Goal: Navigation & Orientation: Find specific page/section

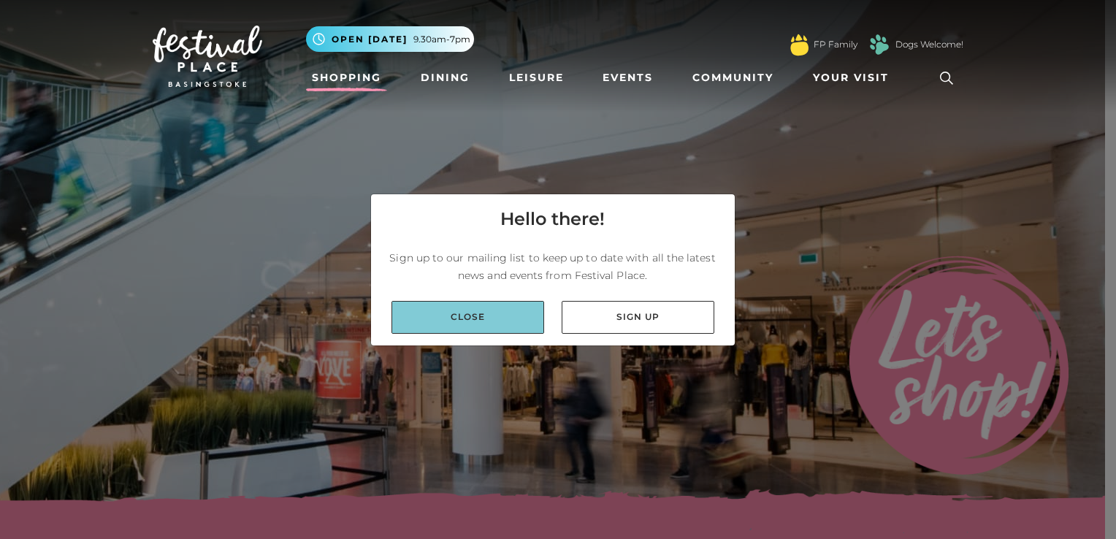
click at [500, 320] on link "Close" at bounding box center [467, 317] width 153 height 33
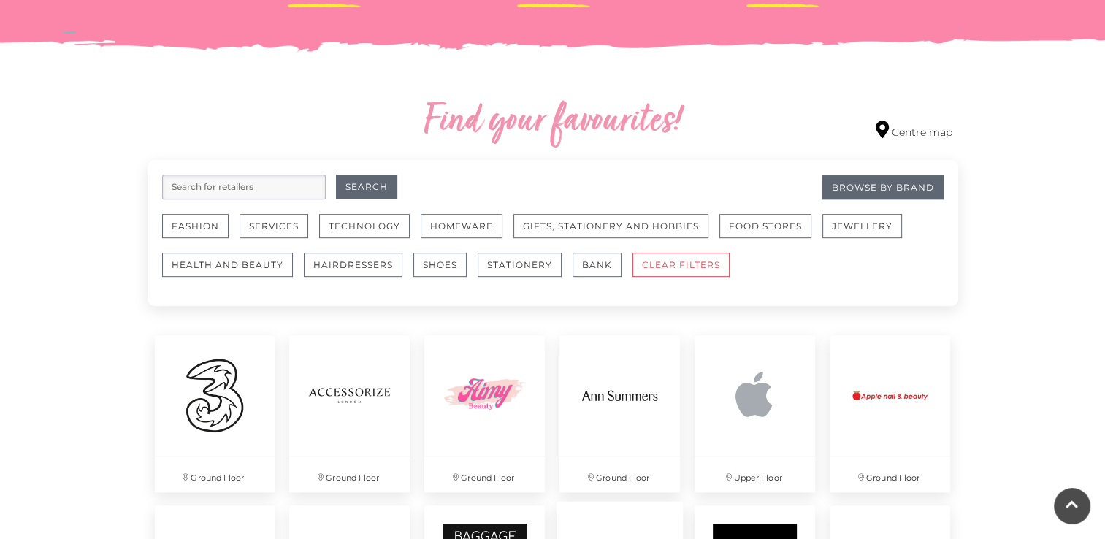
scroll to position [760, 0]
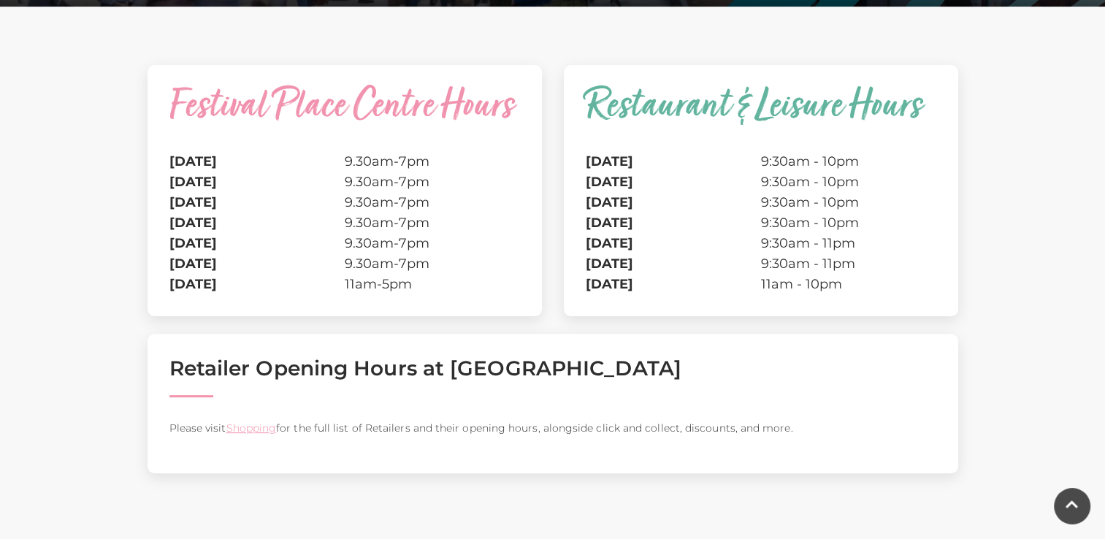
scroll to position [358, 0]
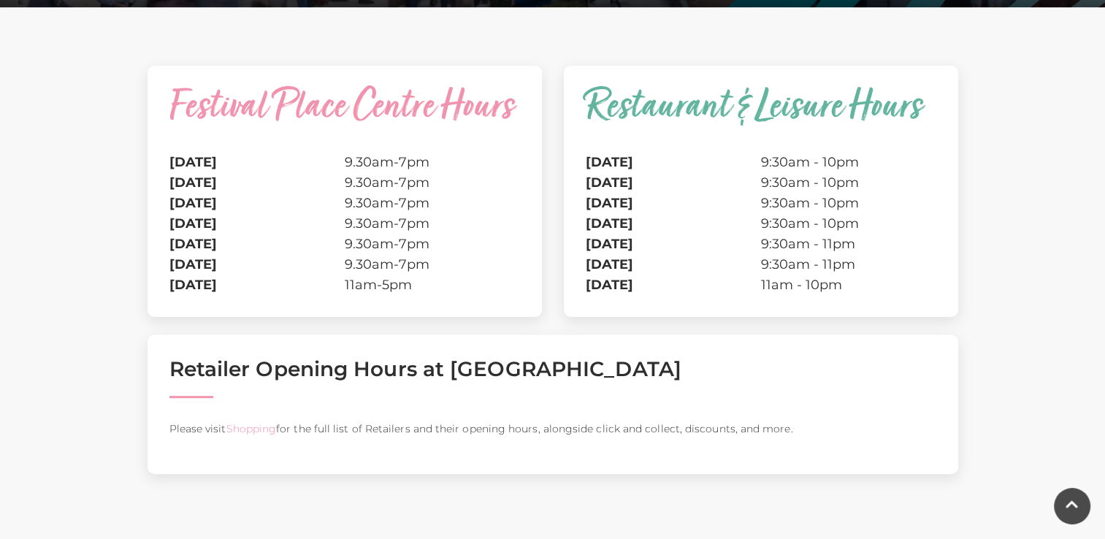
click at [259, 431] on link "Shopping" at bounding box center [251, 428] width 50 height 13
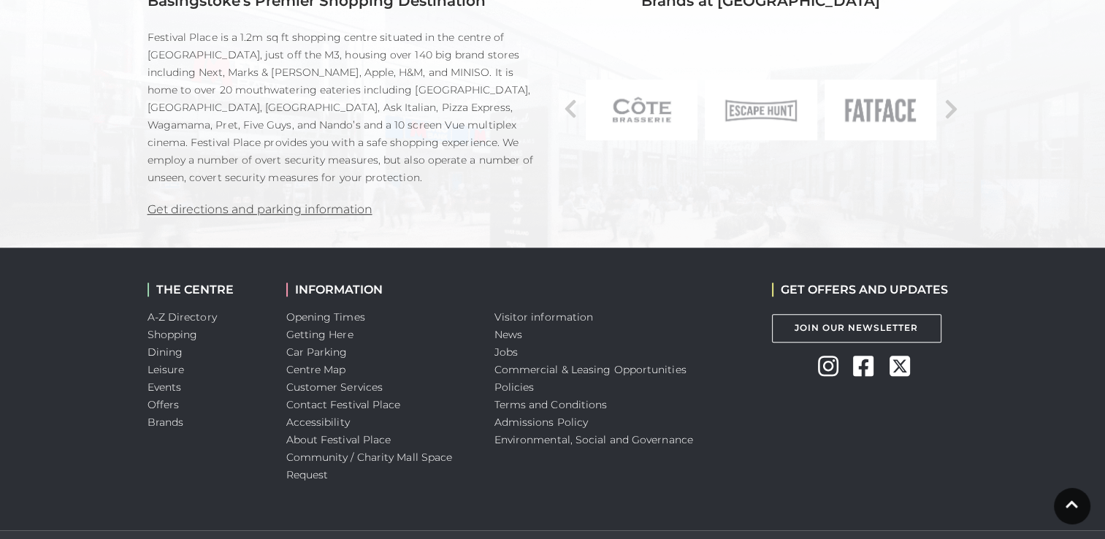
scroll to position [1107, 0]
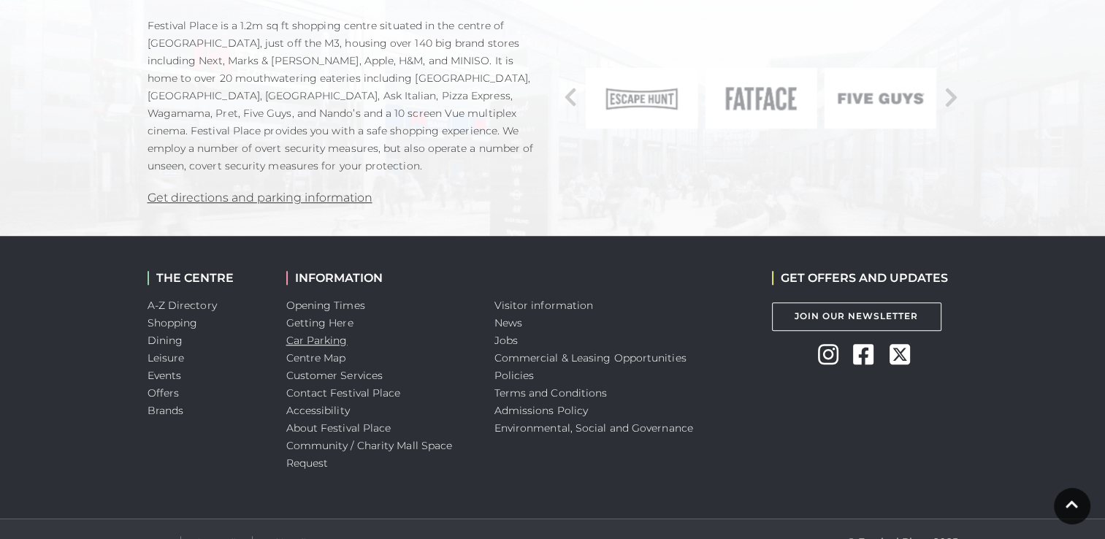
click at [321, 338] on link "Car Parking" at bounding box center [316, 340] width 61 height 13
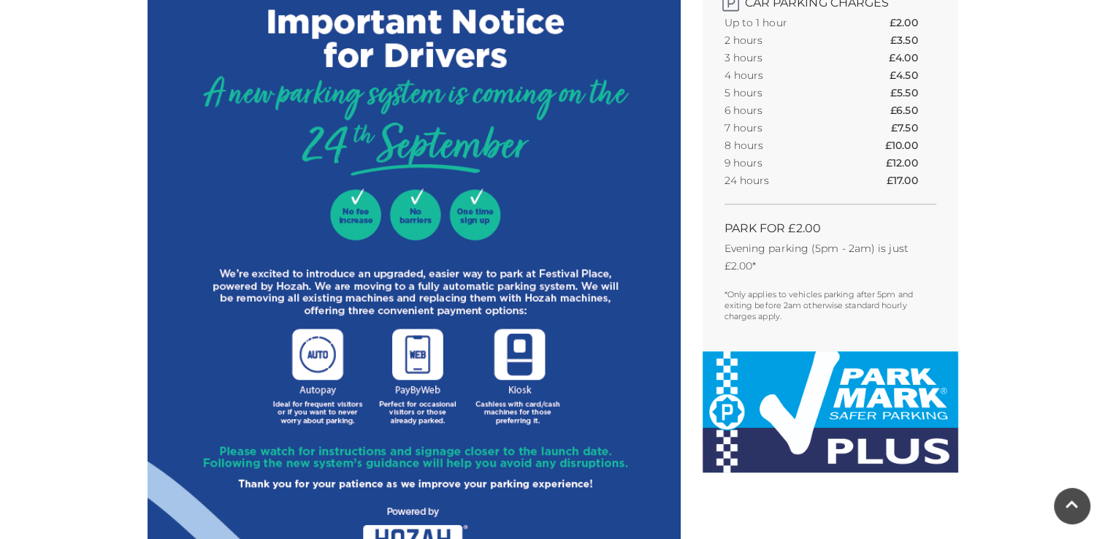
scroll to position [616, 0]
